Goal: Information Seeking & Learning: Understand process/instructions

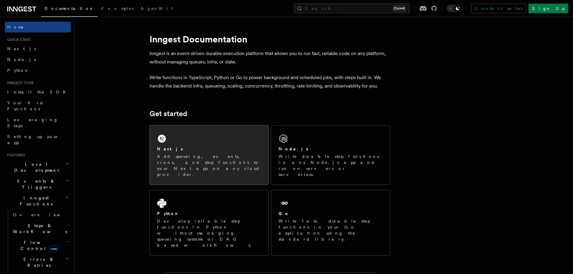
click at [201, 142] on div "Next.js Add queueing, events, crons, and step functions to your Next app on any…" at bounding box center [209, 154] width 118 height 59
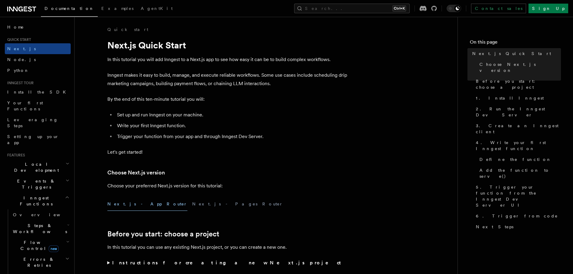
click at [174, 115] on li "Set up and run Inngest on your machine." at bounding box center [231, 115] width 233 height 8
click at [169, 127] on li "Write your first Inngest function." at bounding box center [231, 126] width 233 height 8
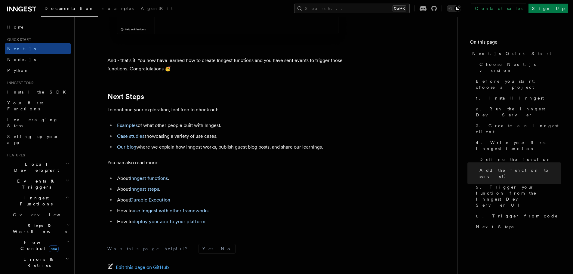
scroll to position [3699, 0]
click at [23, 11] on icon at bounding box center [20, 9] width 5 height 5
